Goal: Task Accomplishment & Management: Complete application form

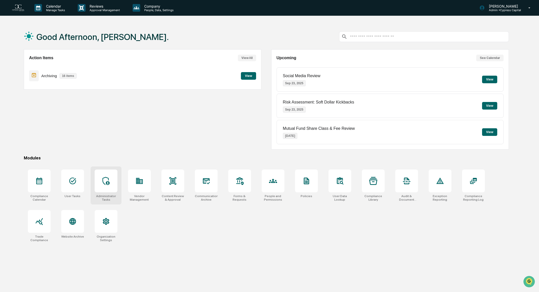
click at [110, 188] on div at bounding box center [106, 180] width 23 height 23
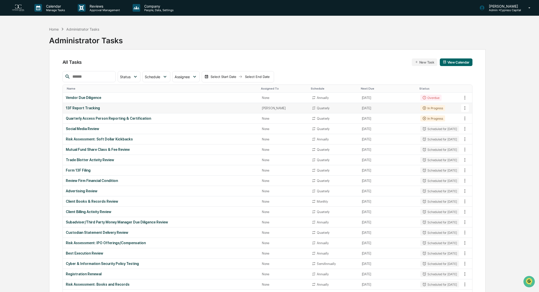
click at [80, 107] on div "13F Report Tracking" at bounding box center [161, 108] width 190 height 4
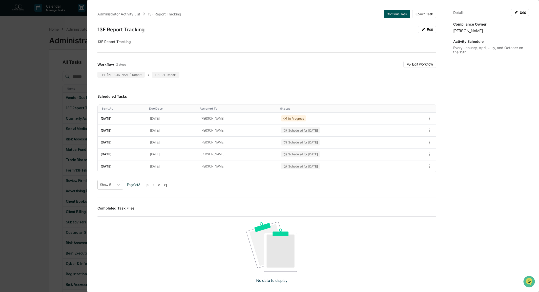
click at [389, 12] on button "Continue Task" at bounding box center [396, 14] width 27 height 8
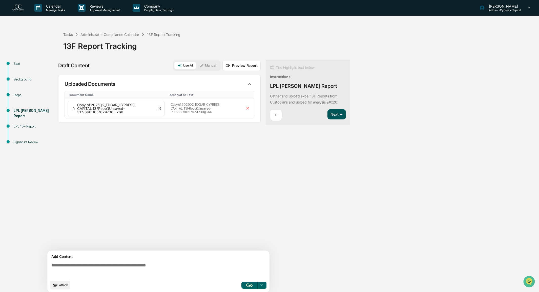
click at [342, 114] on button "Next ➔" at bounding box center [336, 114] width 18 height 10
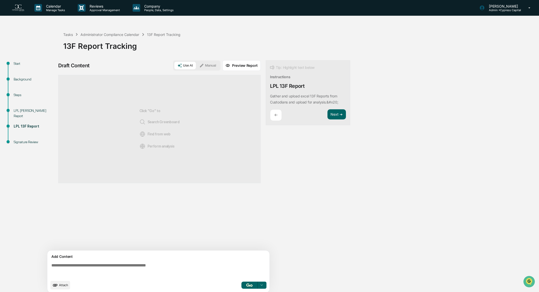
click at [110, 268] on textarea at bounding box center [159, 270] width 220 height 18
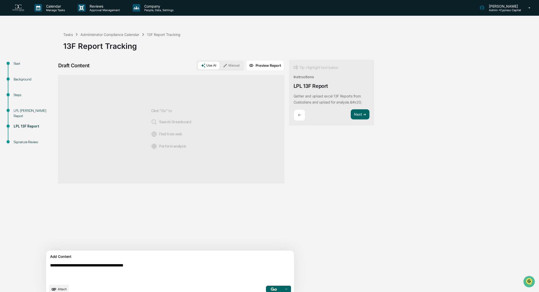
type textarea "**********"
click at [266, 291] on button "button" at bounding box center [274, 289] width 16 height 7
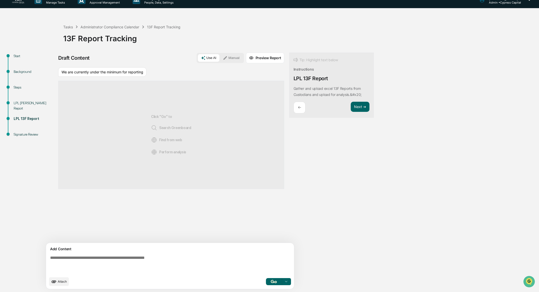
click at [187, 258] on textarea at bounding box center [158, 264] width 220 height 22
click at [61, 281] on span "Attach" at bounding box center [62, 281] width 9 height 4
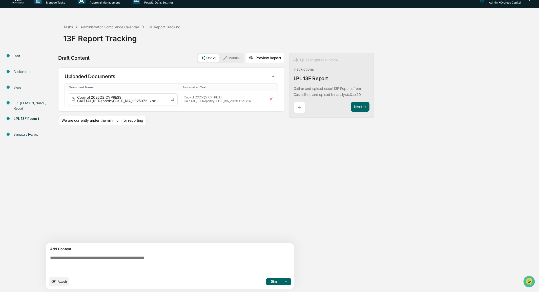
click at [271, 280] on img "button" at bounding box center [274, 281] width 6 height 3
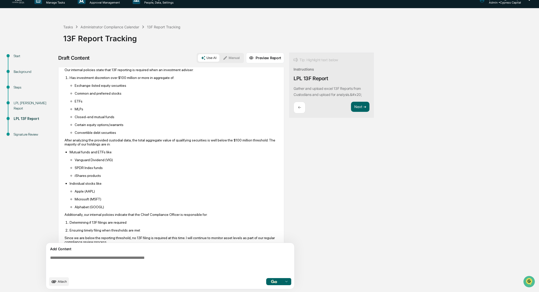
scroll to position [102, 0]
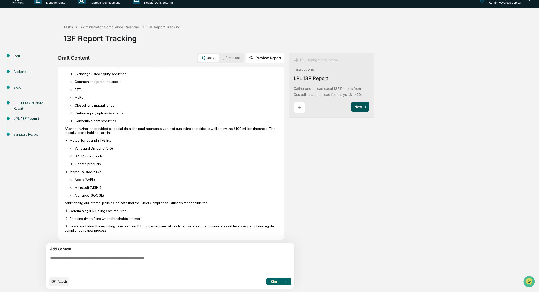
click at [351, 112] on button "Next ➔" at bounding box center [360, 107] width 18 height 10
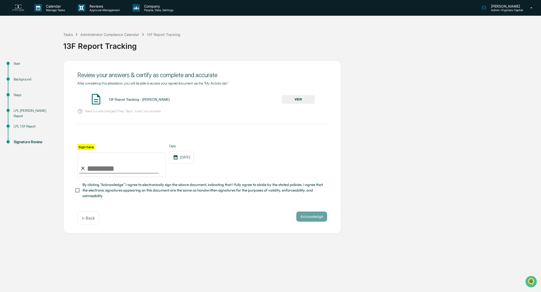
click at [294, 100] on button "VIEW" at bounding box center [298, 99] width 33 height 9
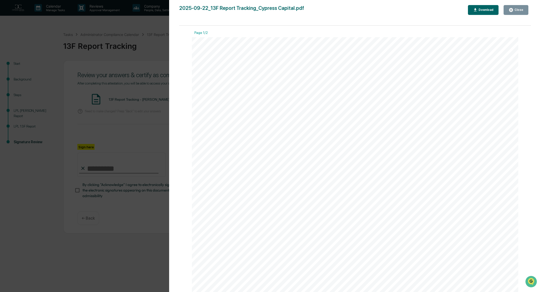
click at [517, 6] on button "Close" at bounding box center [516, 10] width 25 height 10
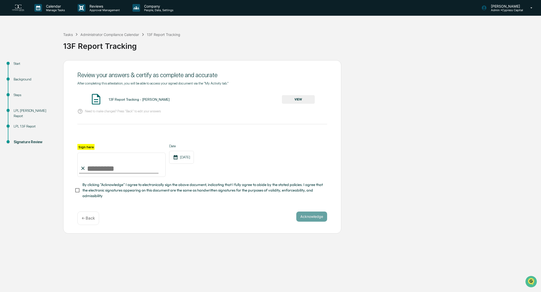
click at [118, 170] on input "Sign here" at bounding box center [121, 164] width 88 height 24
type input "**********"
click at [313, 217] on button "Acknowledge" at bounding box center [311, 216] width 31 height 10
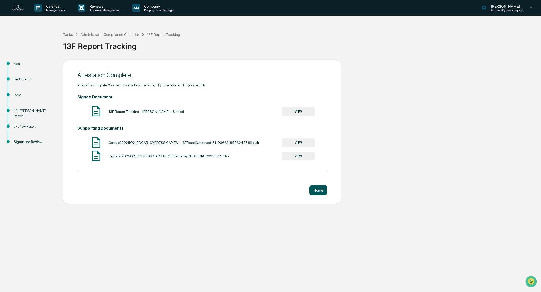
click at [323, 187] on button "Home" at bounding box center [319, 190] width 18 height 10
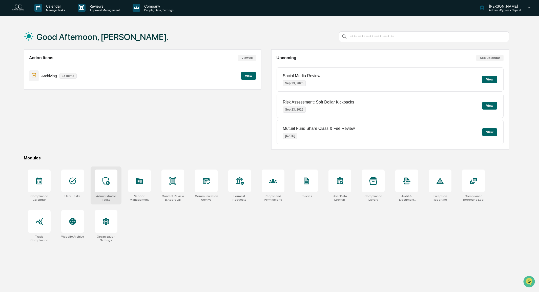
click at [101, 193] on div "Administrator Tasks" at bounding box center [106, 185] width 31 height 38
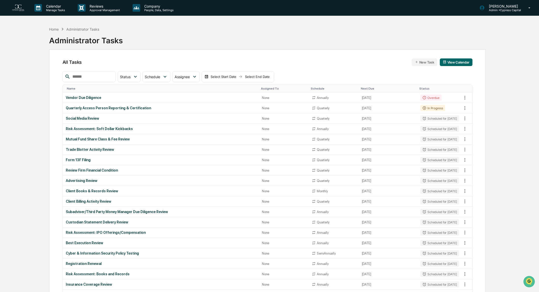
click at [243, 41] on div "Home Administrator Tasks Administrator Tasks" at bounding box center [267, 36] width 436 height 25
